Goal: Navigation & Orientation: Find specific page/section

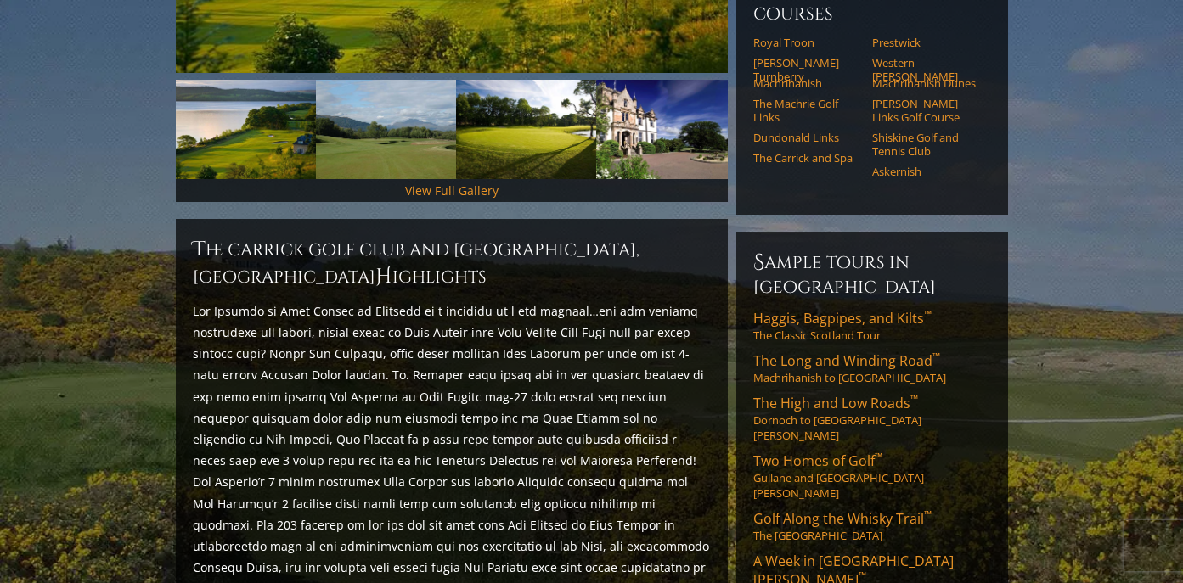
scroll to position [404, 0]
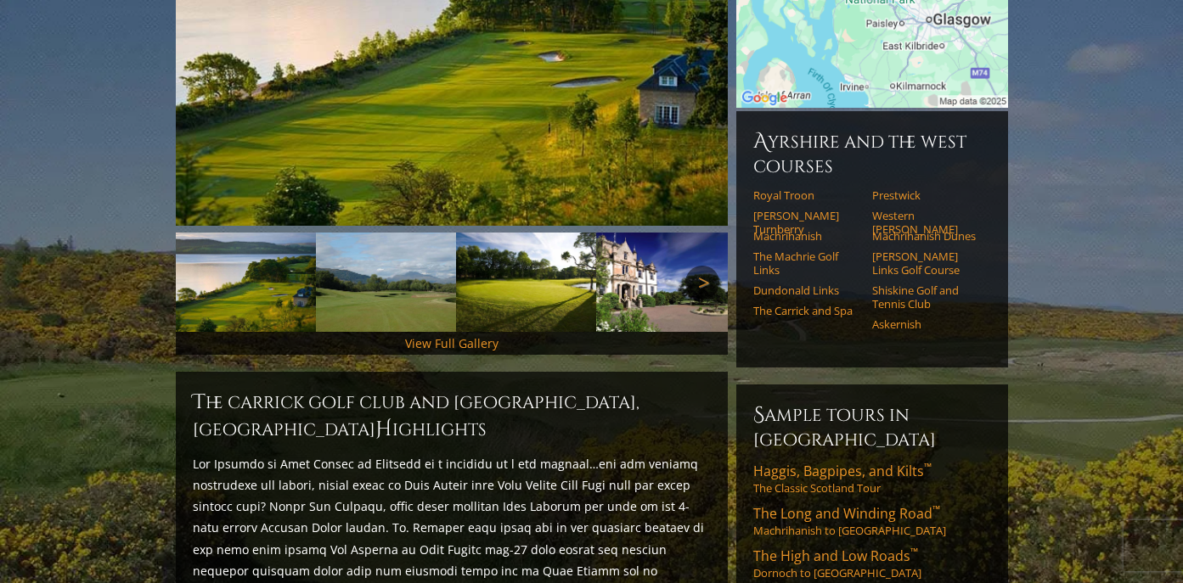
click at [701, 266] on link "Next" at bounding box center [702, 283] width 34 height 34
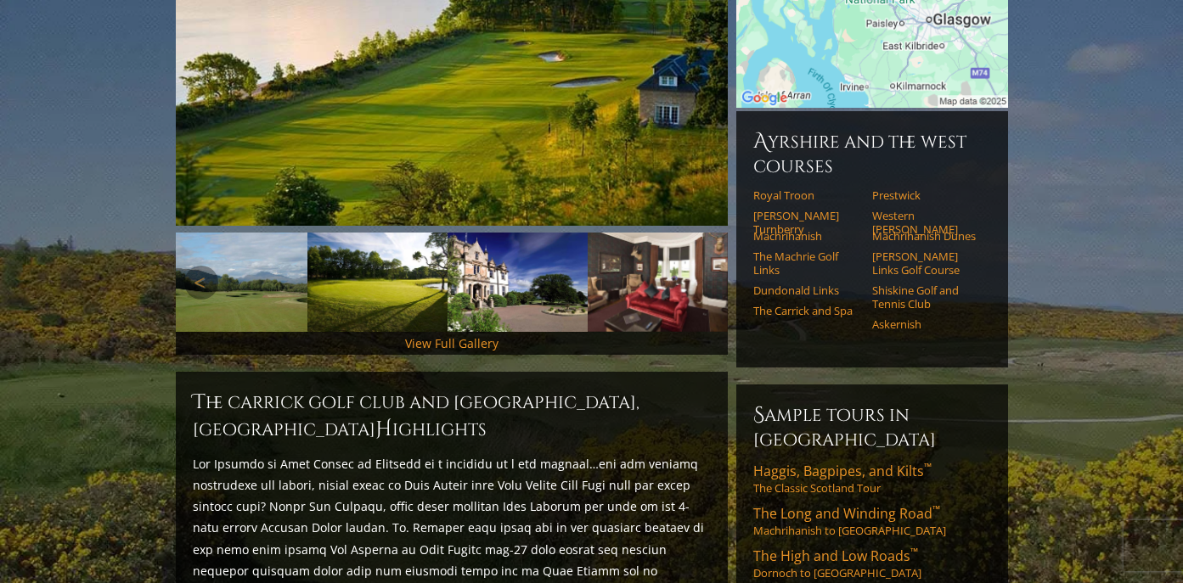
click at [701, 266] on link "Next" at bounding box center [702, 283] width 34 height 34
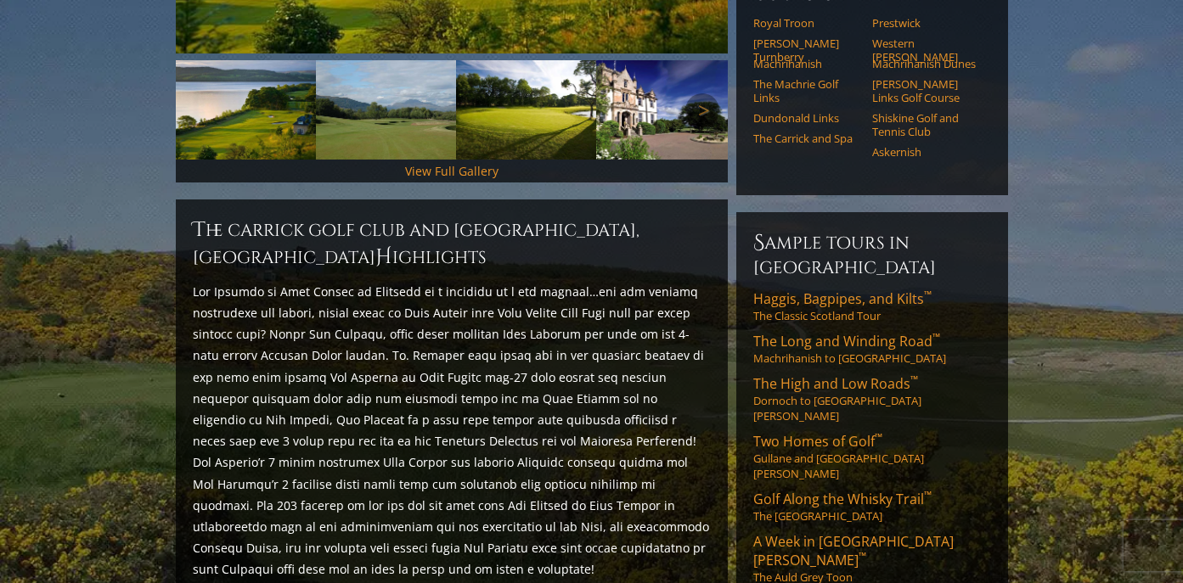
scroll to position [576, 0]
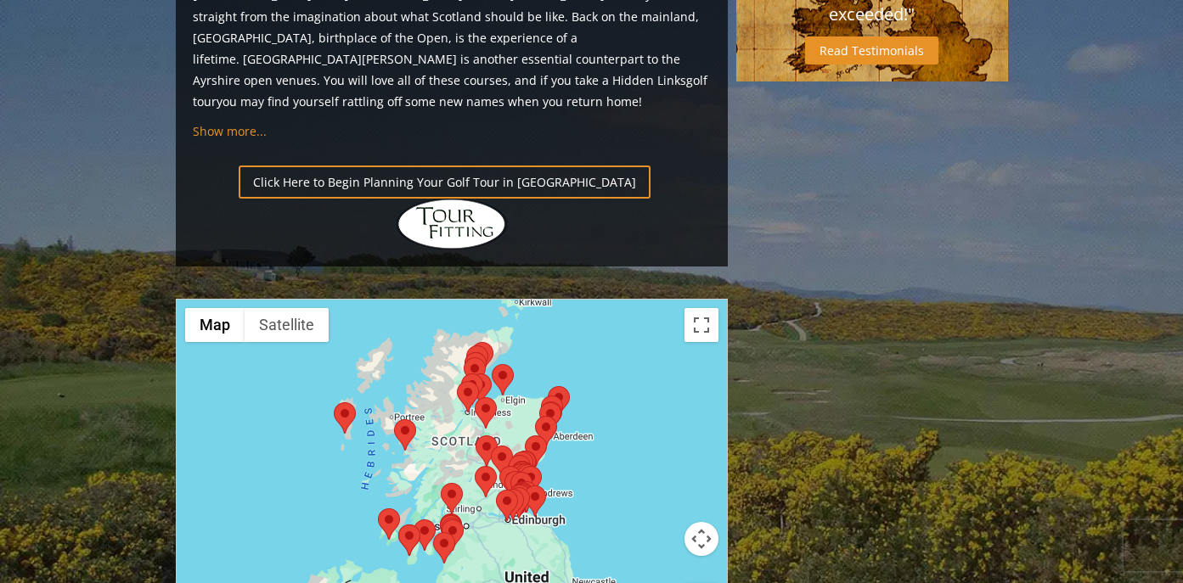
scroll to position [1840, 0]
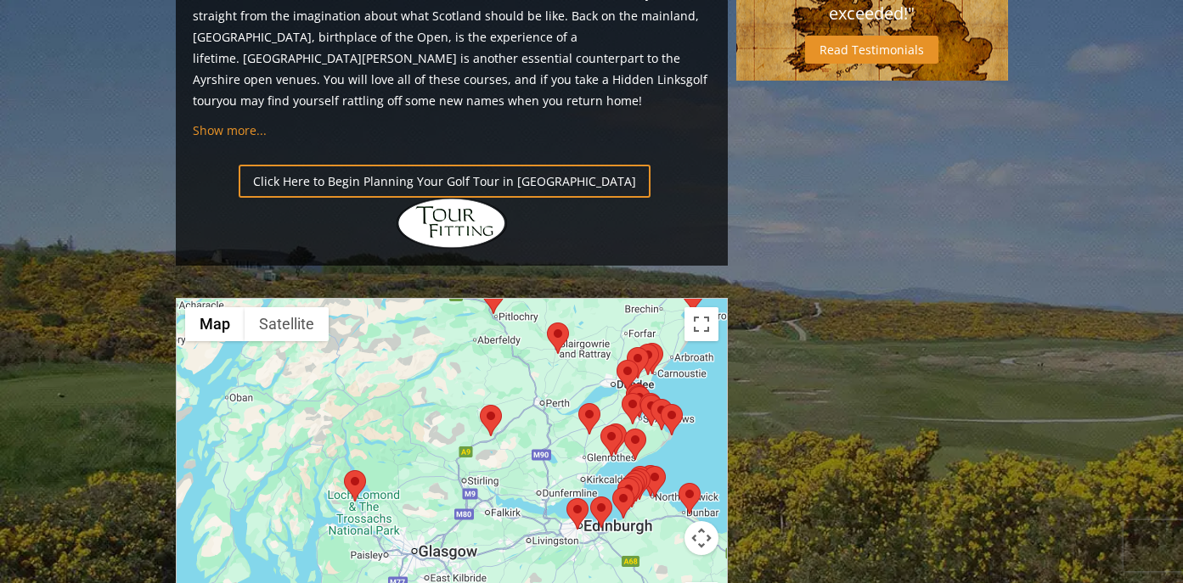
drag, startPoint x: 478, startPoint y: 385, endPoint x: 388, endPoint y: 228, distance: 181.0
click at [388, 299] on div at bounding box center [452, 468] width 550 height 338
click at [480, 405] on area at bounding box center [480, 405] width 0 height 0
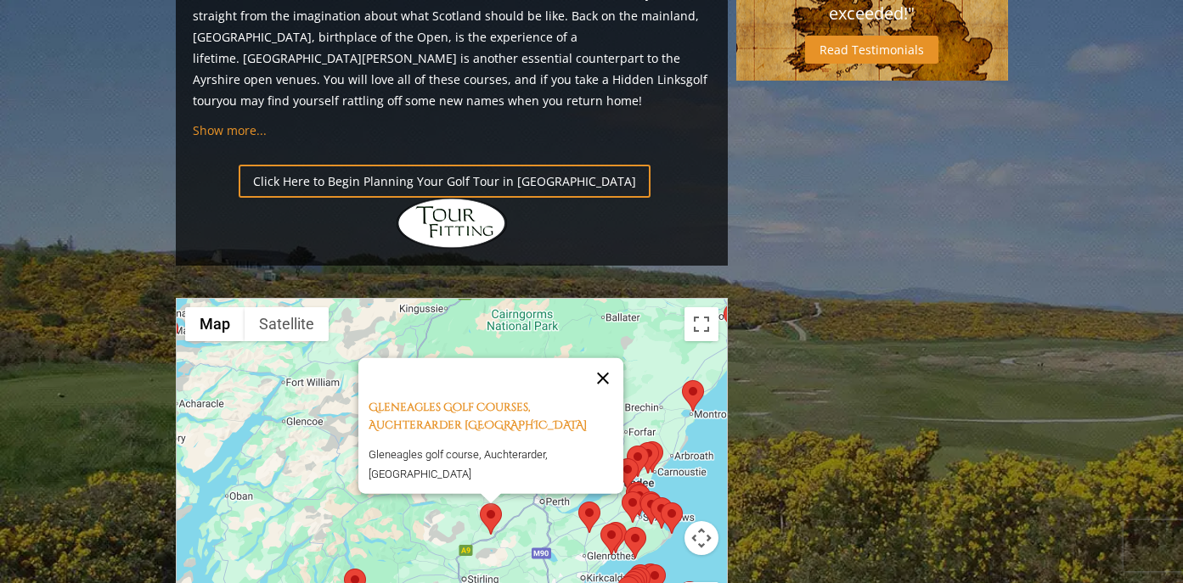
click at [611, 357] on button "Close" at bounding box center [602, 377] width 41 height 41
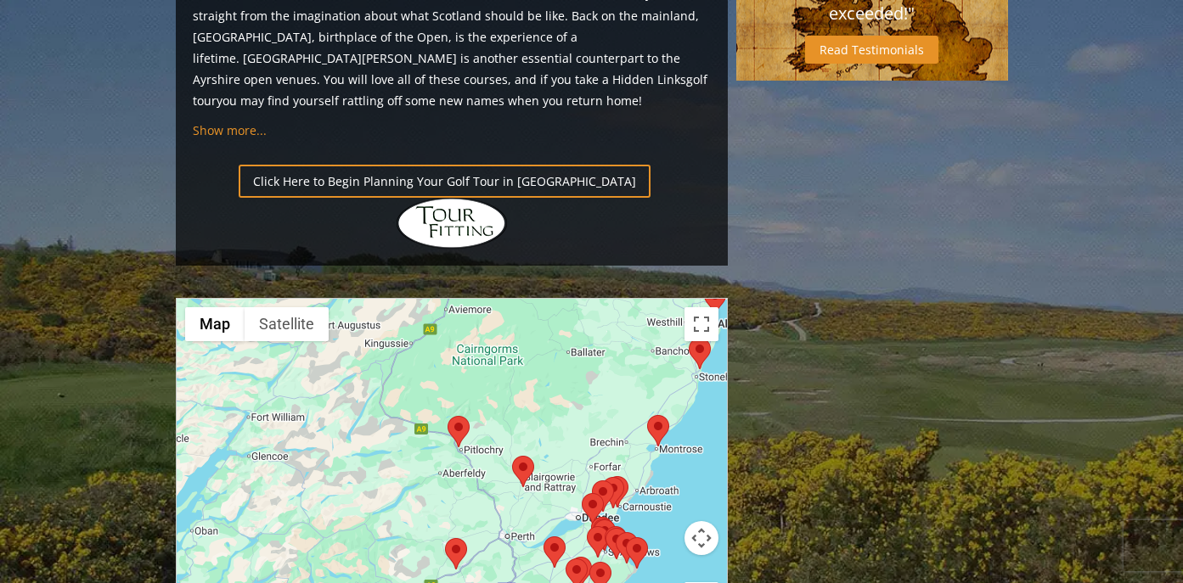
drag, startPoint x: 526, startPoint y: 340, endPoint x: 490, endPoint y: 373, distance: 49.3
click at [490, 373] on div at bounding box center [452, 468] width 550 height 338
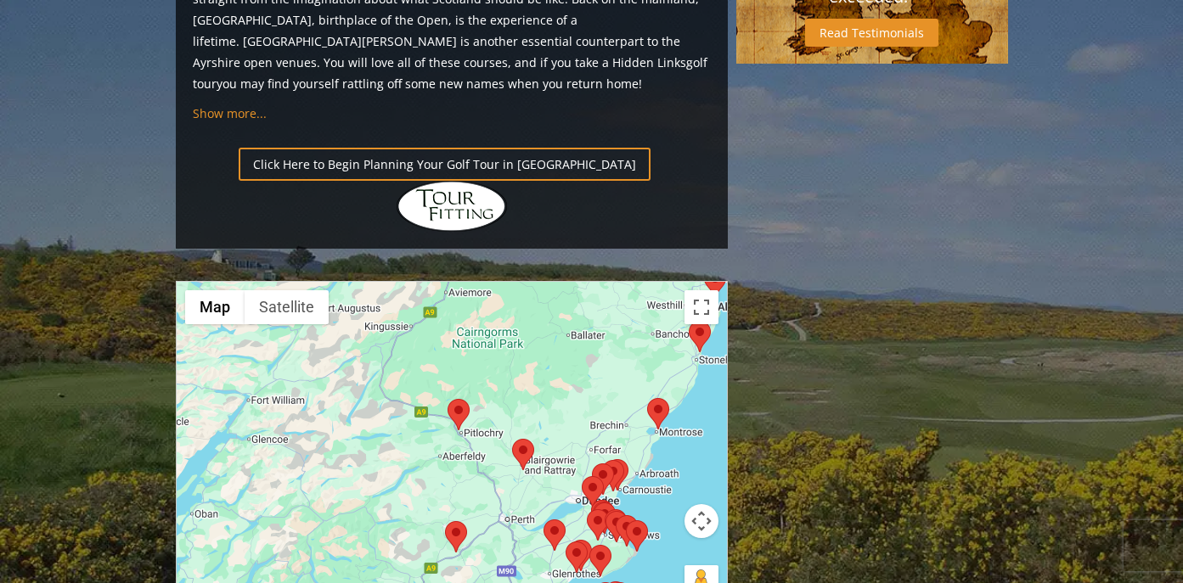
scroll to position [1854, 0]
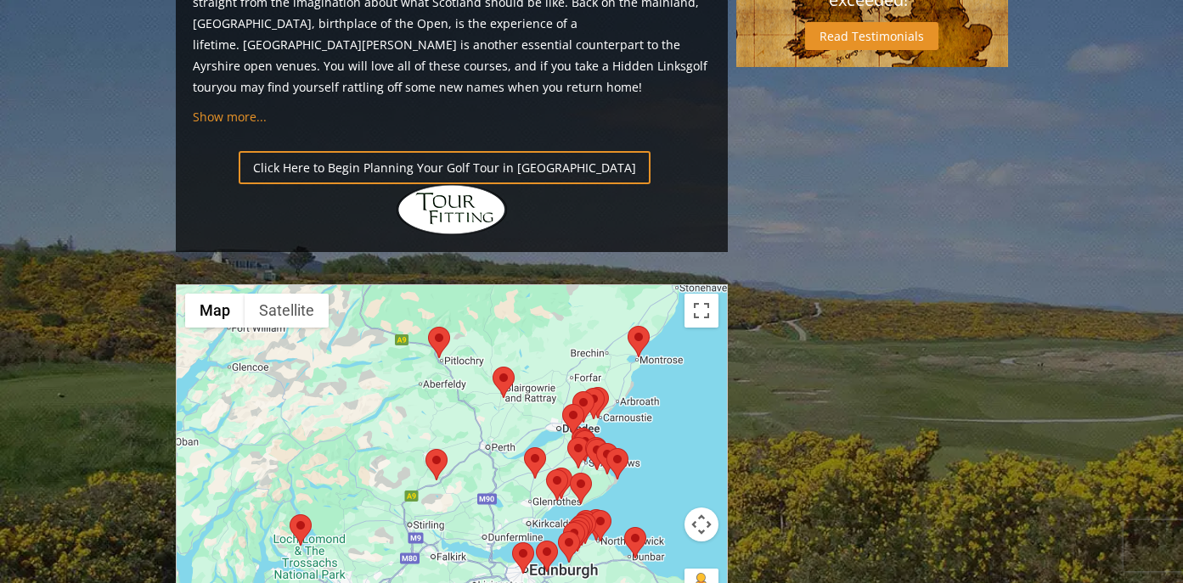
drag, startPoint x: 322, startPoint y: 317, endPoint x: 302, endPoint y: 240, distance: 78.9
click at [302, 285] on div at bounding box center [452, 454] width 550 height 338
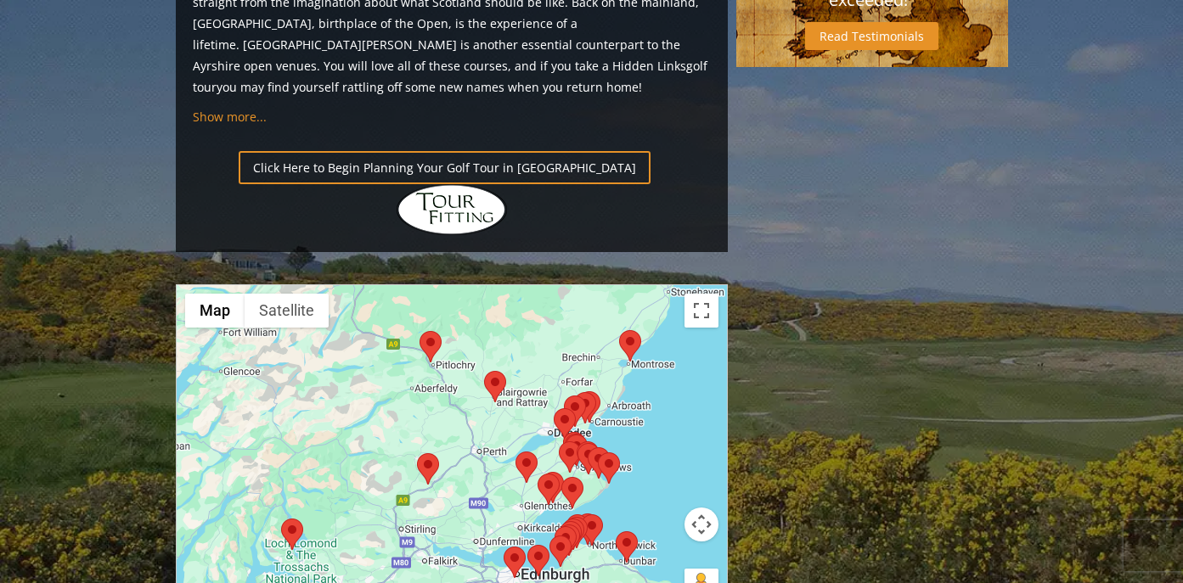
drag, startPoint x: 543, startPoint y: 225, endPoint x: 535, endPoint y: 231, distance: 10.4
click at [534, 285] on div at bounding box center [452, 454] width 550 height 338
click at [417, 453] on area at bounding box center [417, 453] width 0 height 0
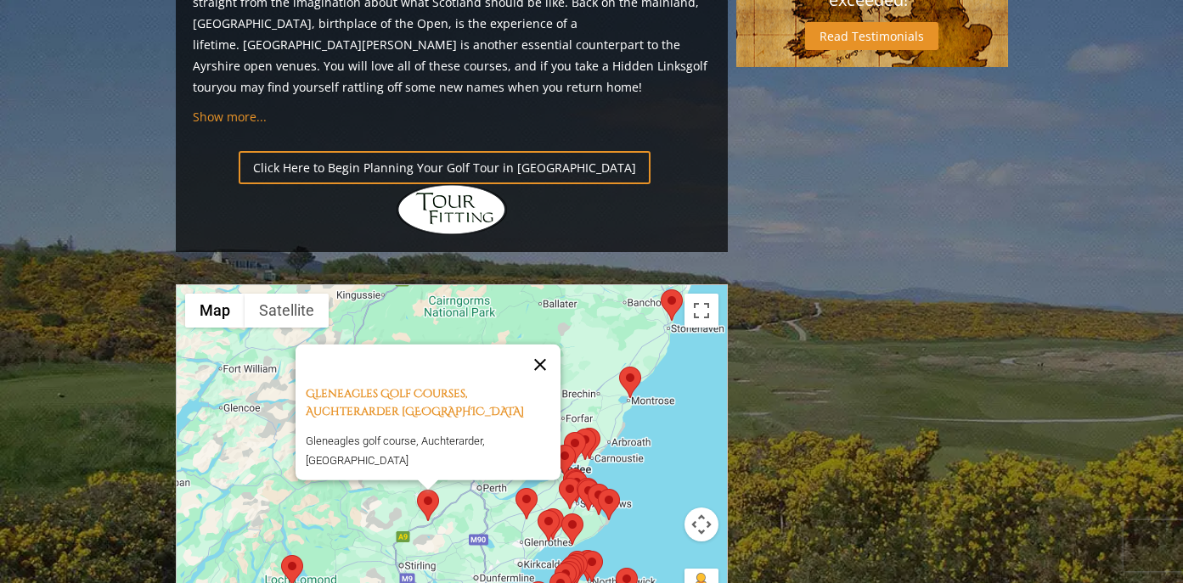
click at [545, 344] on button "Close" at bounding box center [540, 364] width 41 height 41
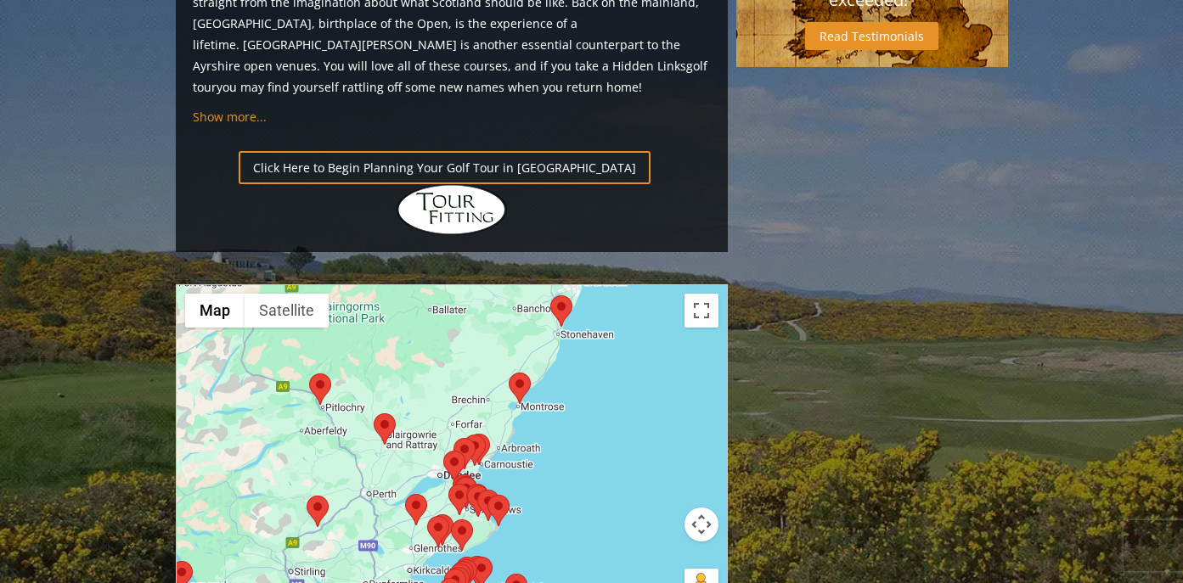
drag, startPoint x: 385, startPoint y: 318, endPoint x: 273, endPoint y: 324, distance: 112.3
click at [273, 324] on div at bounding box center [452, 454] width 550 height 338
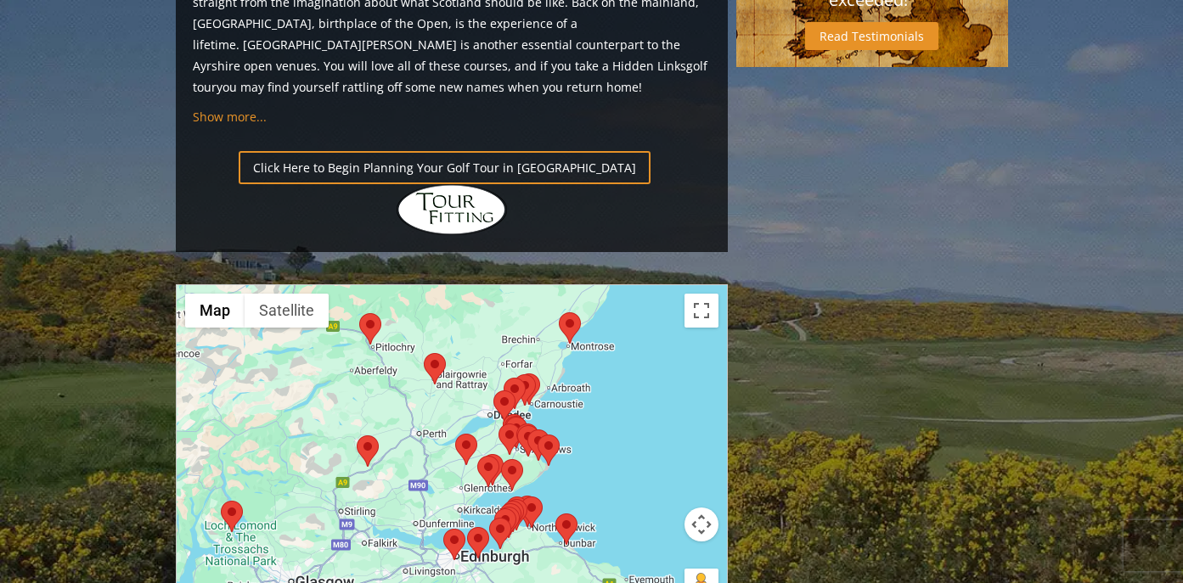
drag, startPoint x: 255, startPoint y: 329, endPoint x: 305, endPoint y: 264, distance: 82.4
click at [305, 285] on div at bounding box center [452, 454] width 550 height 338
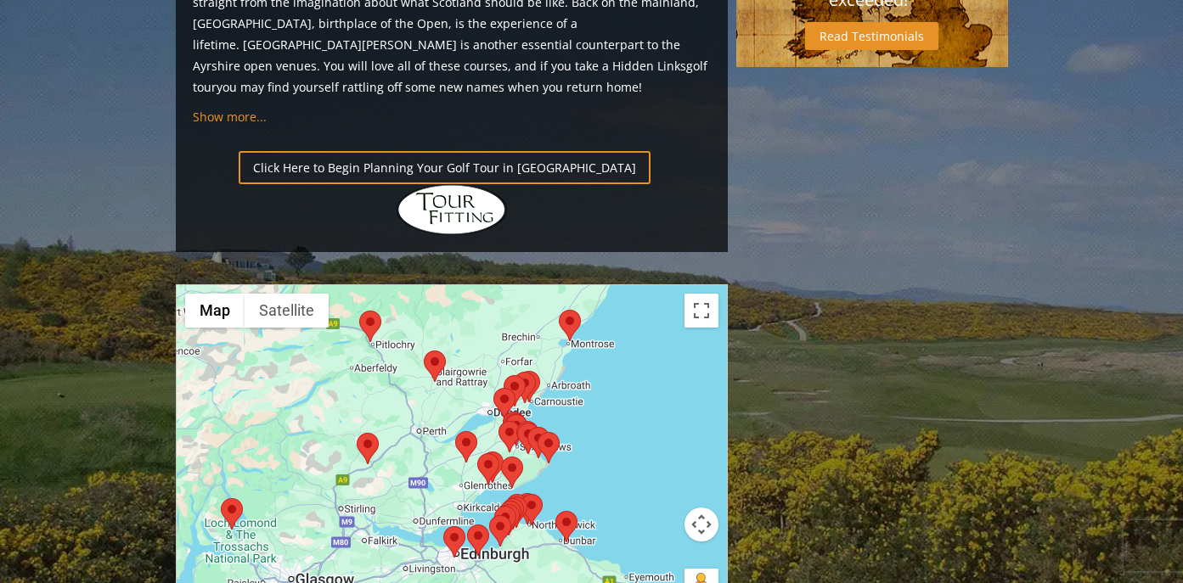
click at [597, 296] on div at bounding box center [452, 454] width 550 height 338
click at [587, 285] on div at bounding box center [452, 454] width 550 height 338
click at [698, 294] on button "Toggle fullscreen view" at bounding box center [701, 311] width 34 height 34
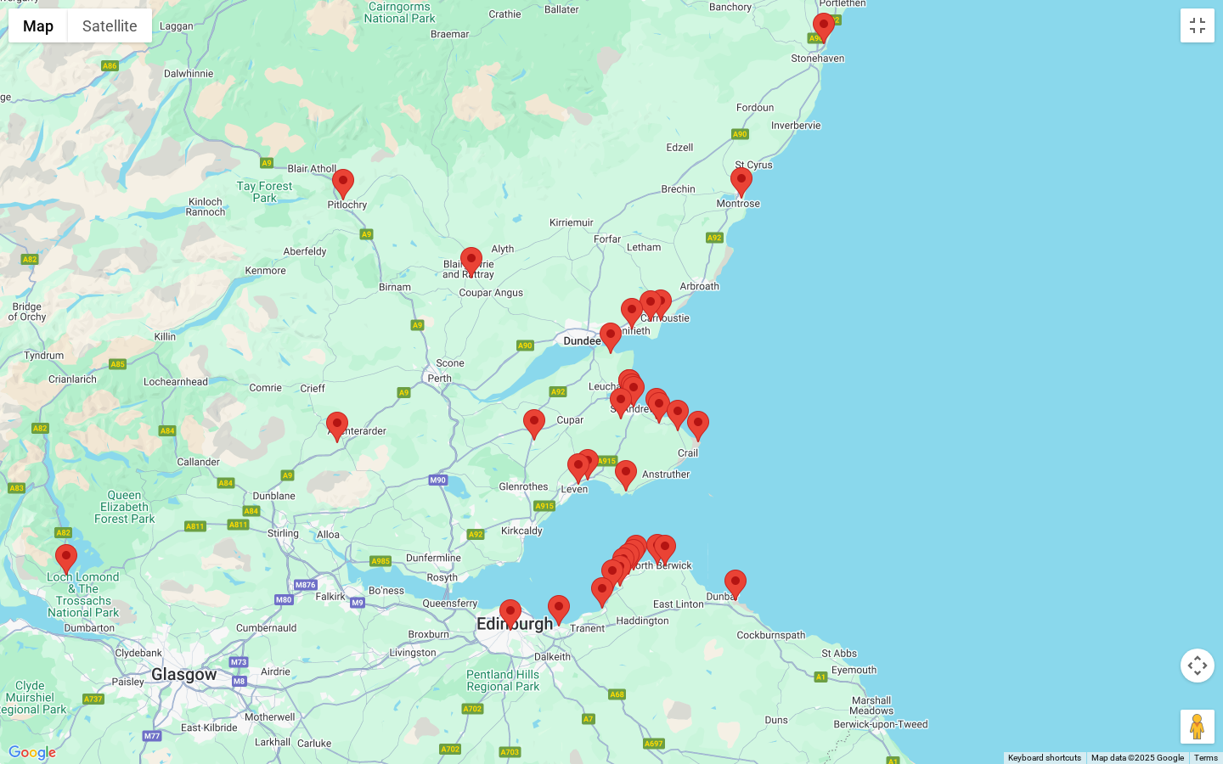
drag, startPoint x: 689, startPoint y: 340, endPoint x: 760, endPoint y: 333, distance: 71.7
click at [760, 332] on div at bounding box center [611, 382] width 1223 height 764
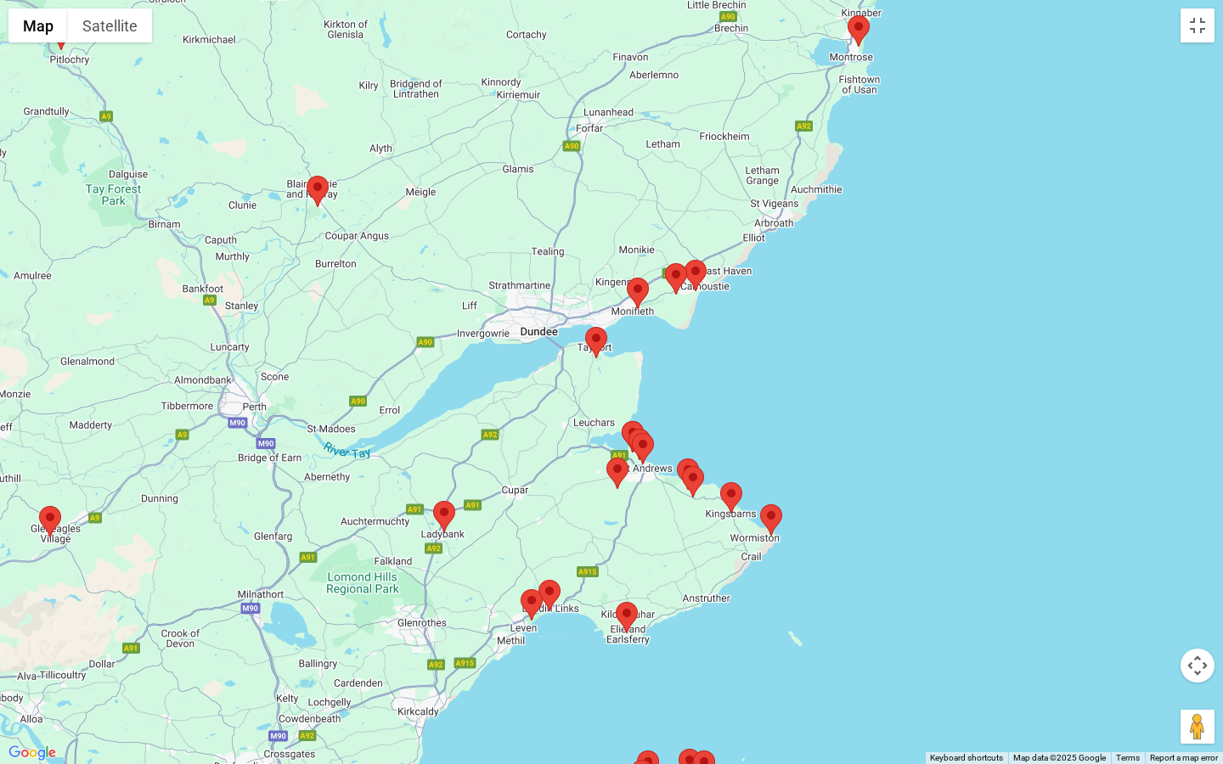
click at [684, 260] on area at bounding box center [684, 260] width 0 height 0
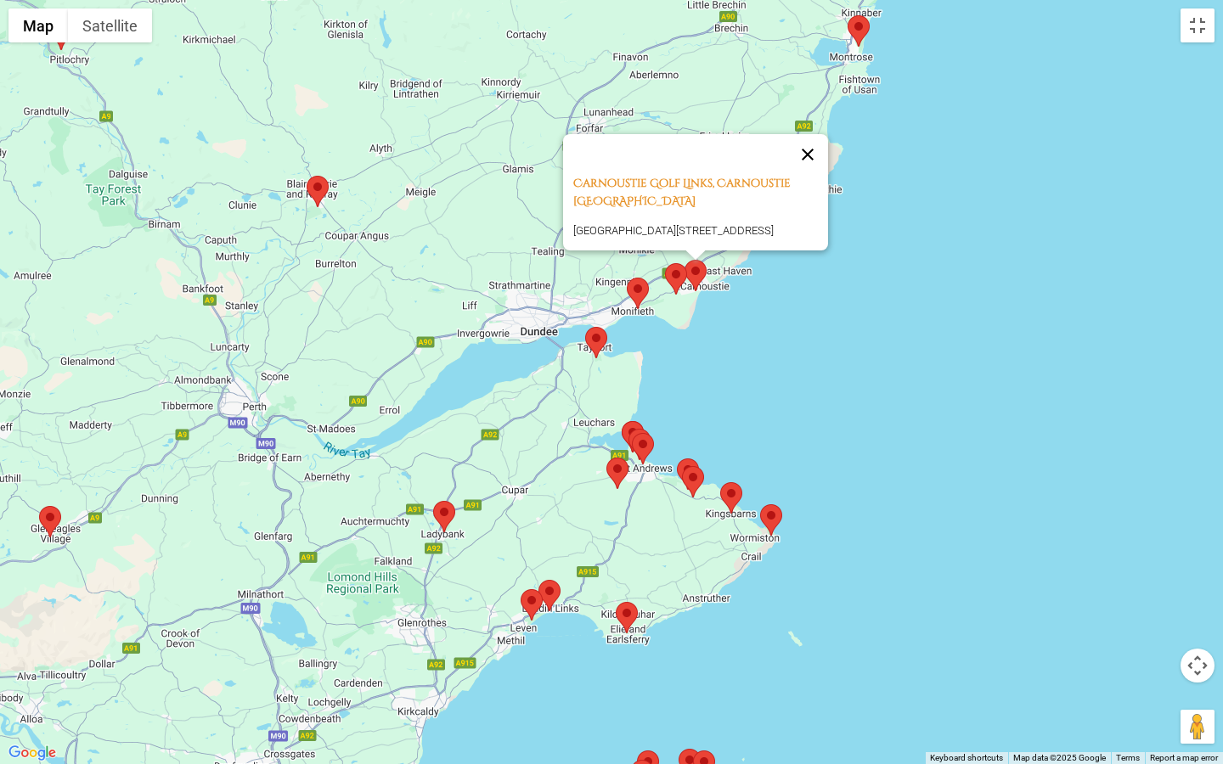
click at [812, 134] on button "Close" at bounding box center [807, 154] width 41 height 41
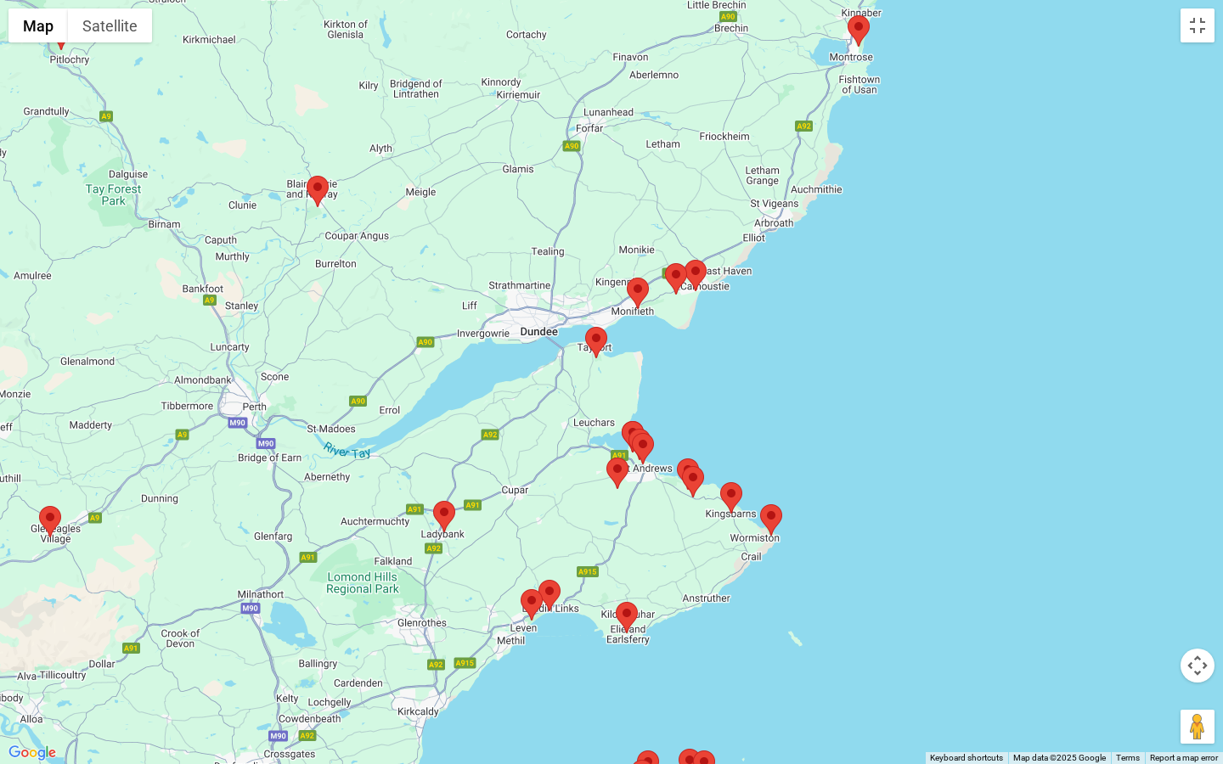
click at [665, 263] on area at bounding box center [665, 263] width 0 height 0
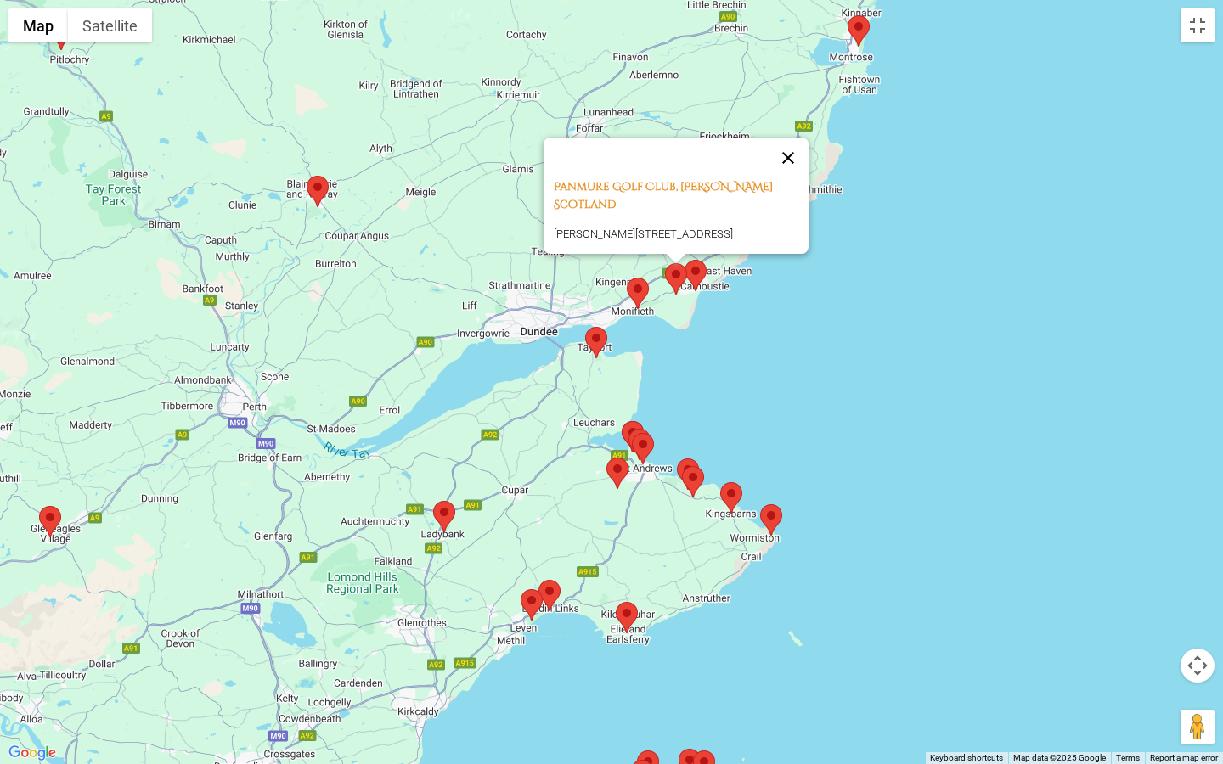
click at [788, 162] on button "Close" at bounding box center [788, 158] width 41 height 41
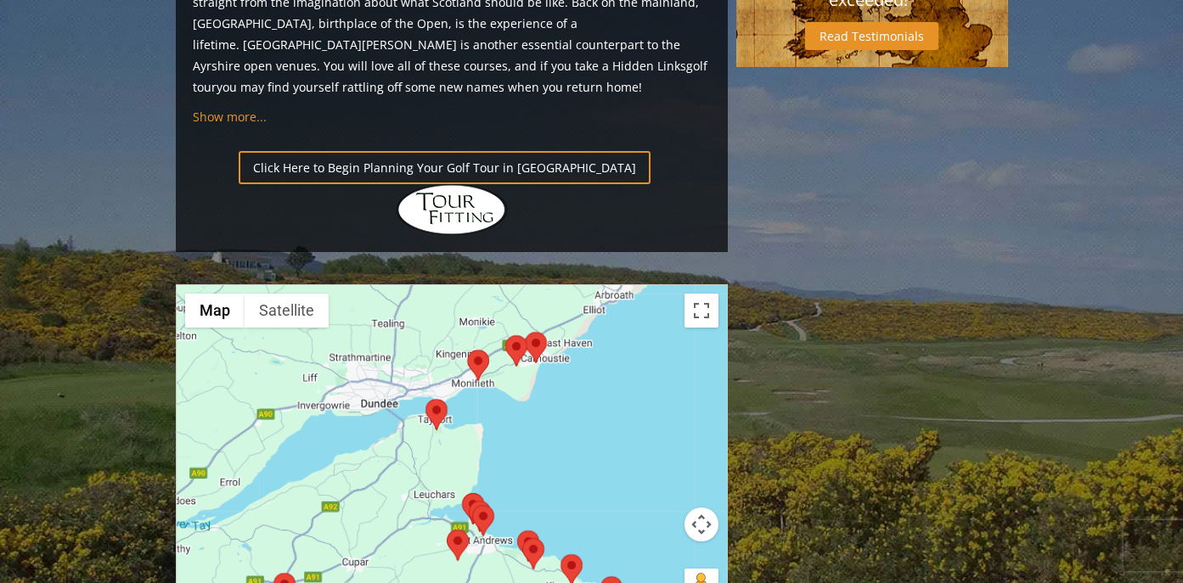
click at [505, 335] on area at bounding box center [505, 335] width 0 height 0
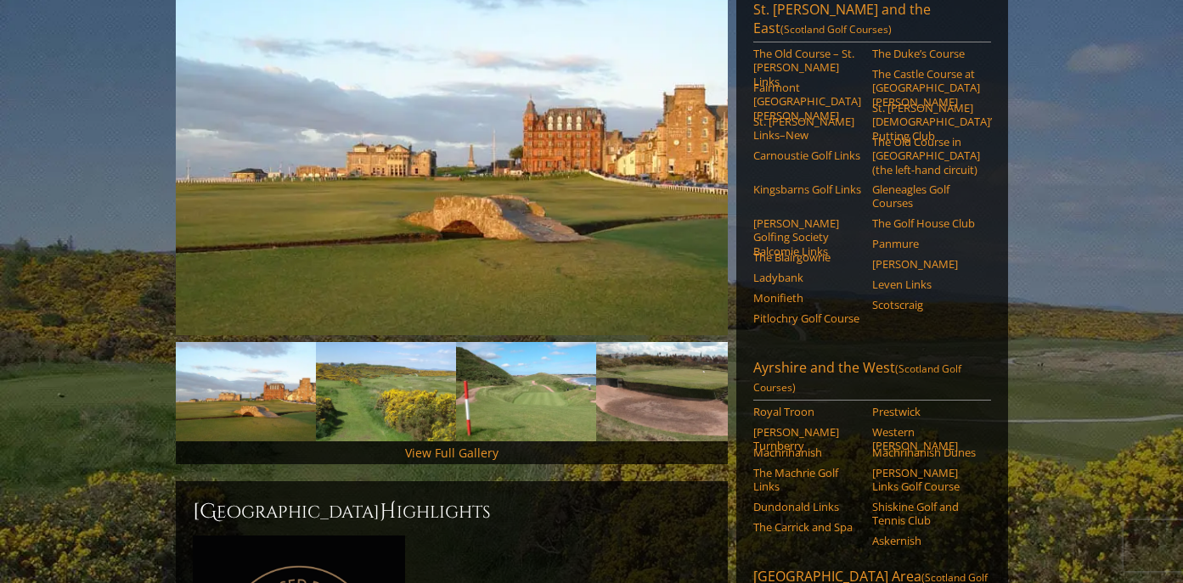
scroll to position [268, 0]
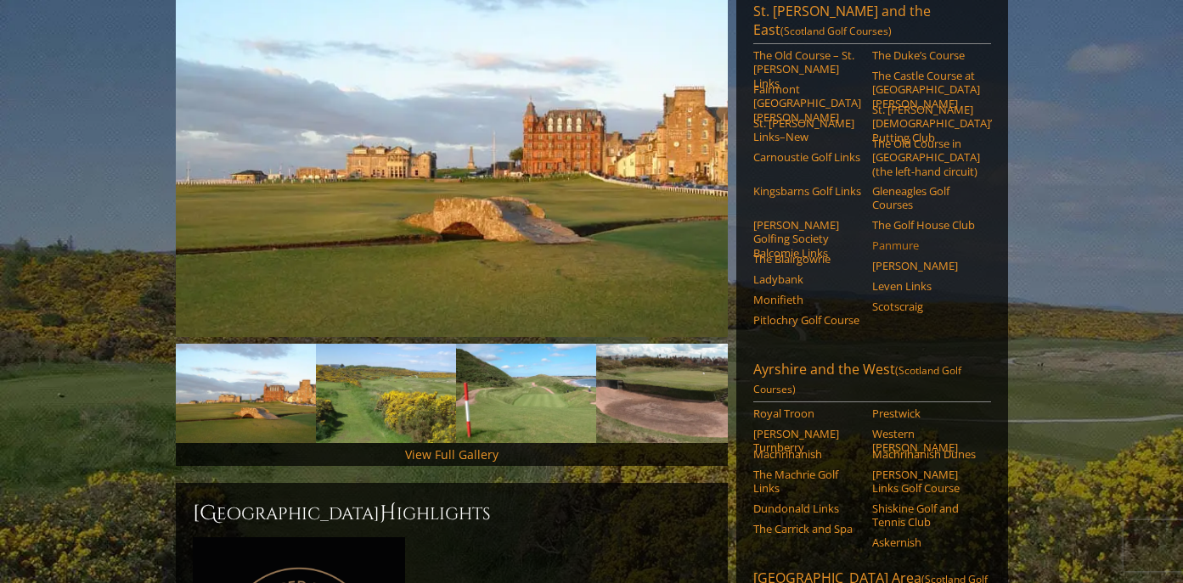
click at [896, 239] on link "Panmure" at bounding box center [926, 246] width 108 height 14
